Goal: Information Seeking & Learning: Understand process/instructions

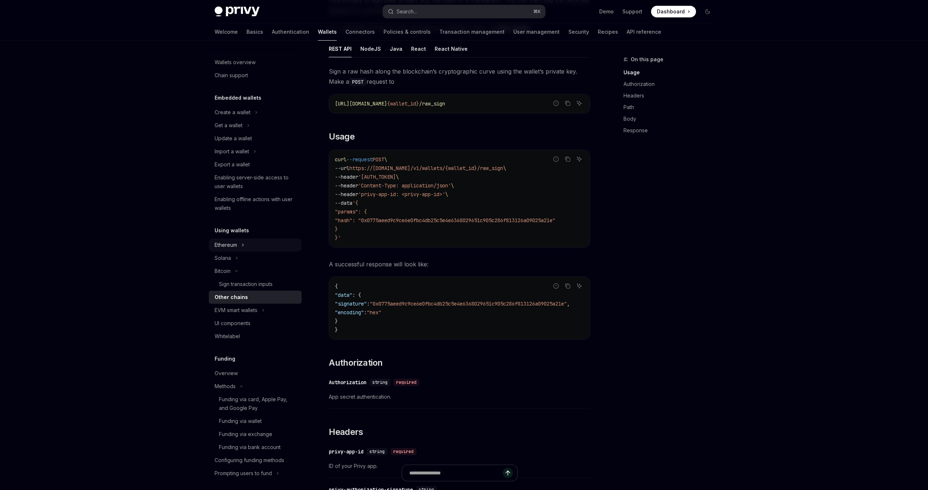
click at [240, 245] on button "Ethereum" at bounding box center [255, 245] width 93 height 13
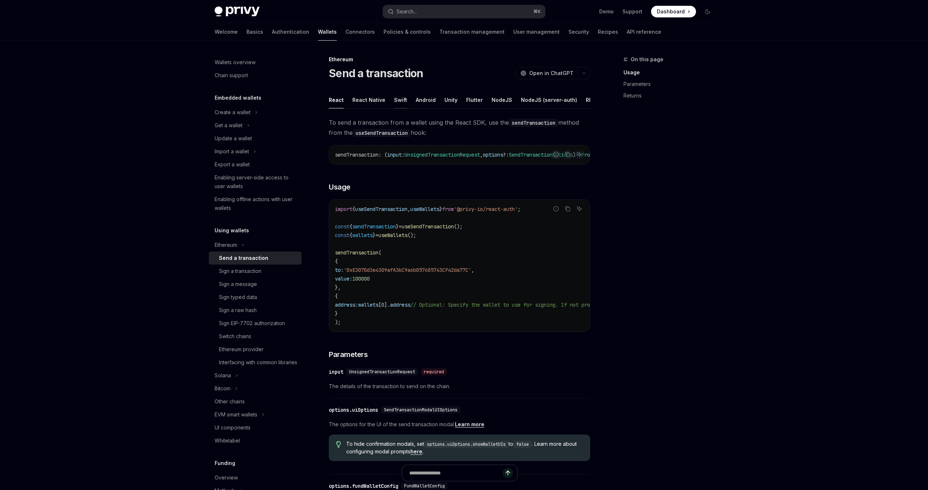
click at [399, 101] on div "Swift" at bounding box center [400, 99] width 13 height 17
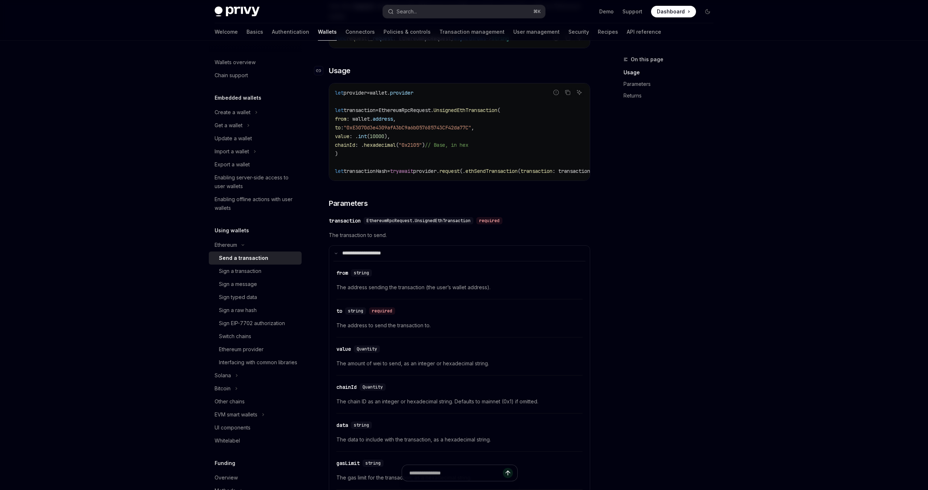
scroll to position [146, 0]
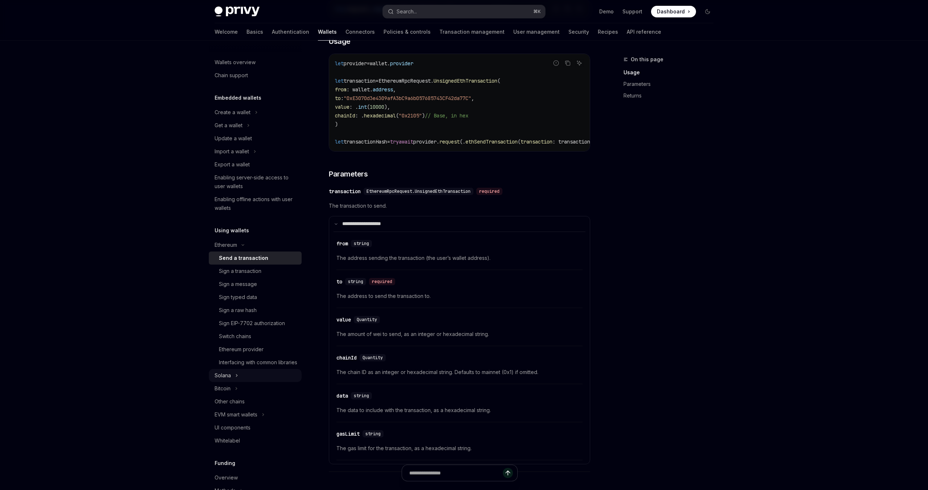
click at [236, 380] on icon "Toggle Solana section" at bounding box center [236, 375] width 3 height 9
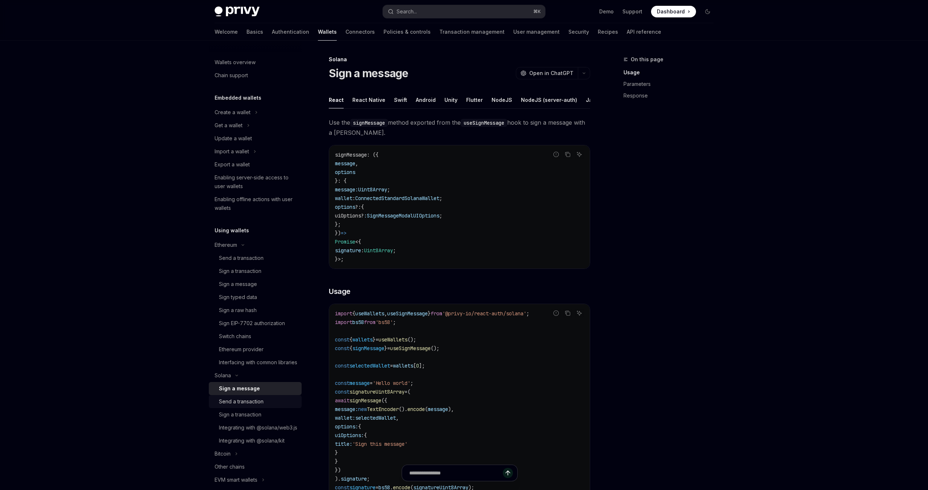
click at [251, 406] on div "Send a transaction" at bounding box center [241, 401] width 45 height 9
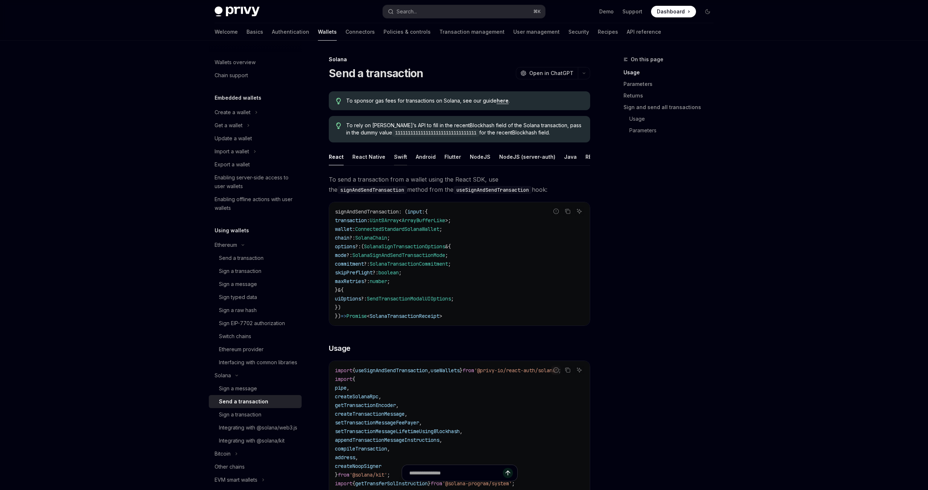
click at [398, 161] on div "Swift" at bounding box center [400, 156] width 13 height 17
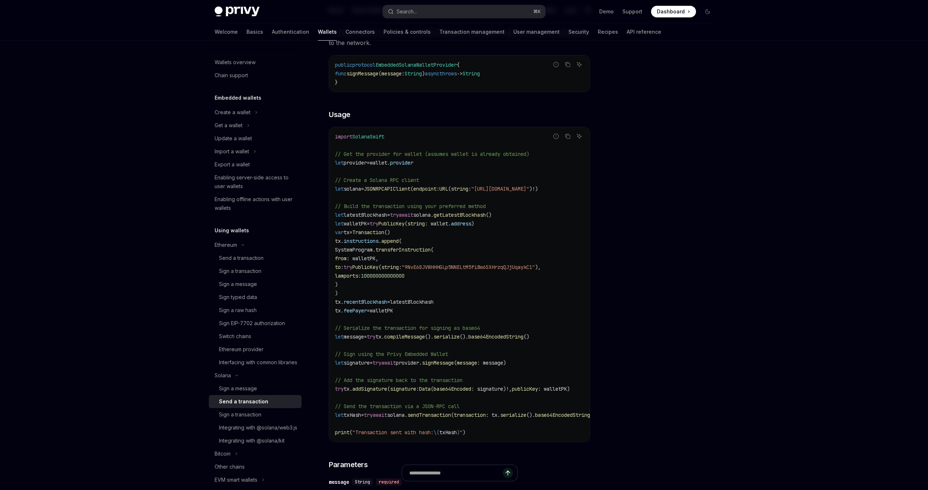
scroll to position [161, 0]
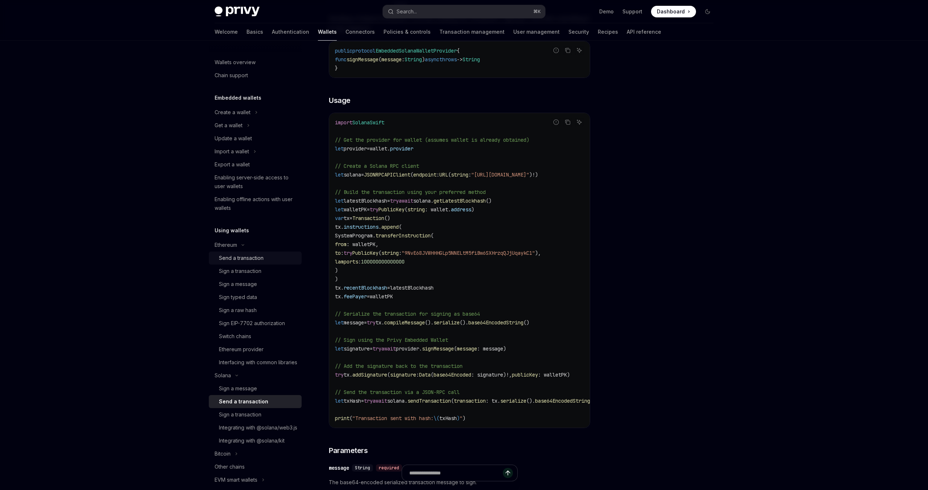
click at [249, 257] on div "Send a transaction" at bounding box center [241, 258] width 45 height 9
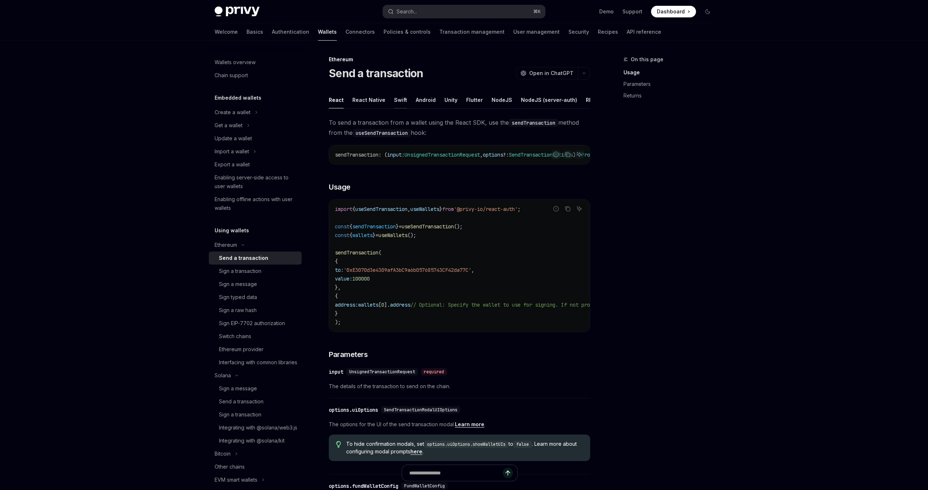
click at [400, 102] on div "Swift" at bounding box center [400, 99] width 13 height 17
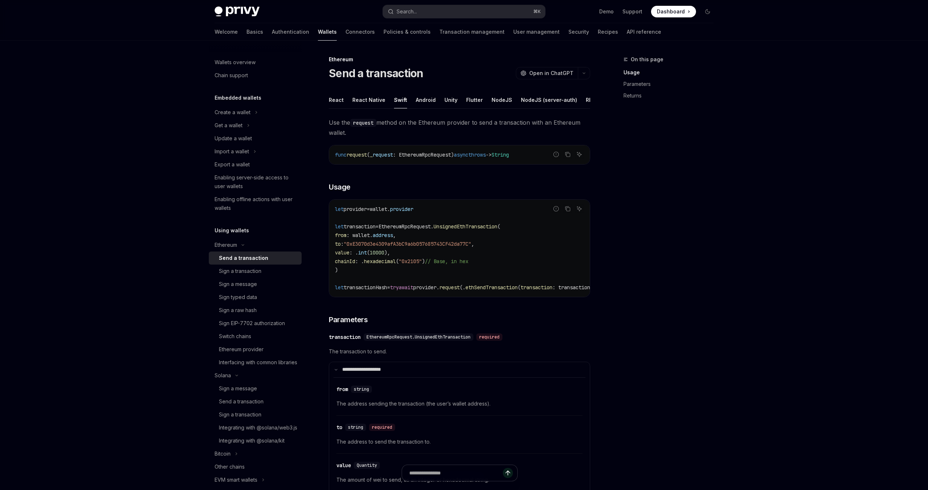
type textarea "*"
